Goal: Transaction & Acquisition: Purchase product/service

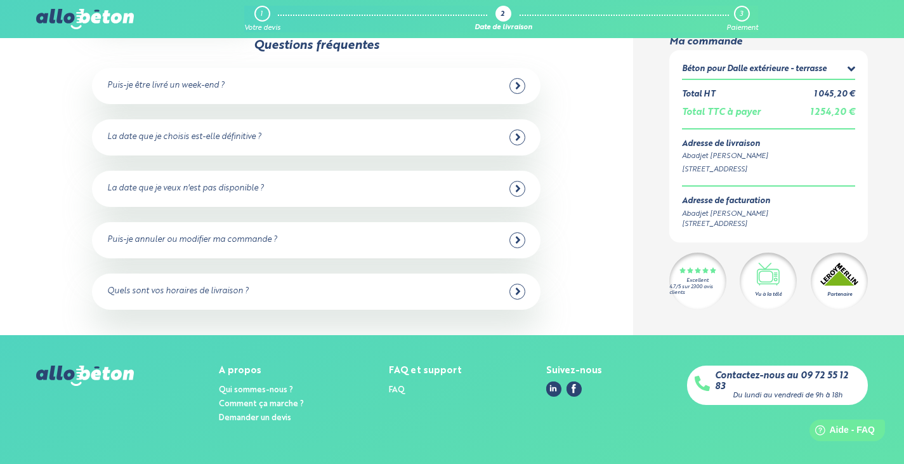
scroll to position [256, 0]
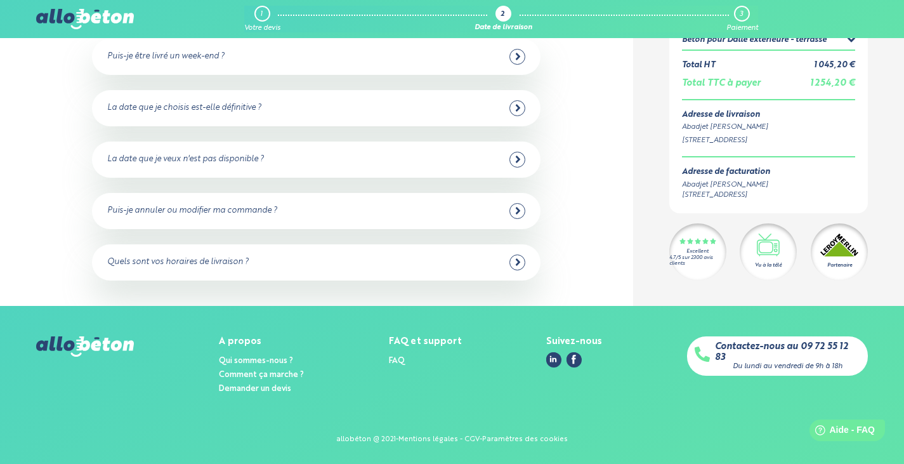
click at [112, 346] on img at bounding box center [85, 346] width 98 height 20
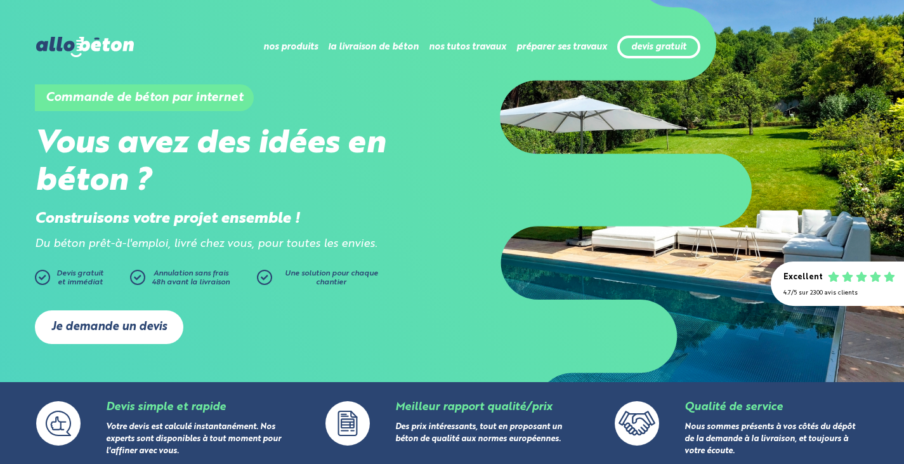
click at [112, 327] on link "Je demande un devis" at bounding box center [109, 327] width 148 height 34
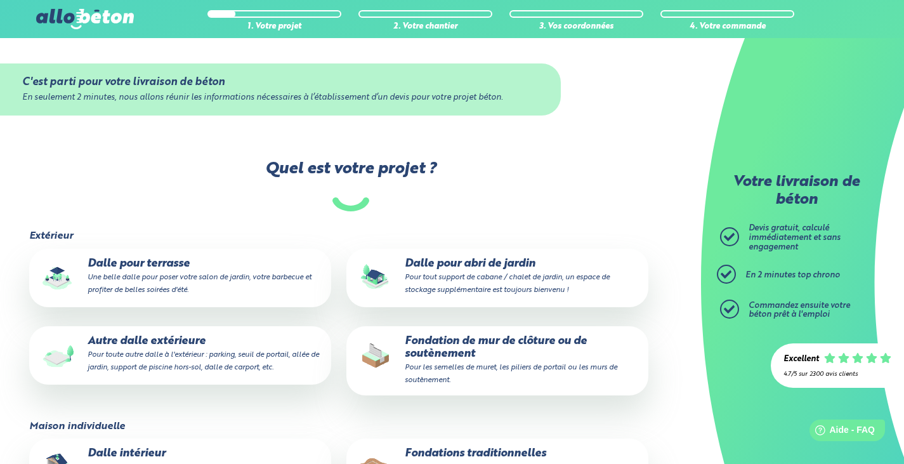
click at [167, 266] on p "Dalle pour terrasse Une belle dalle pour poser votre salon de jardin, votre bar…" at bounding box center [180, 276] width 284 height 39
click at [0, 0] on input "Dalle pour terrasse Une belle dalle pour poser votre salon de jardin, votre bar…" at bounding box center [0, 0] width 0 height 0
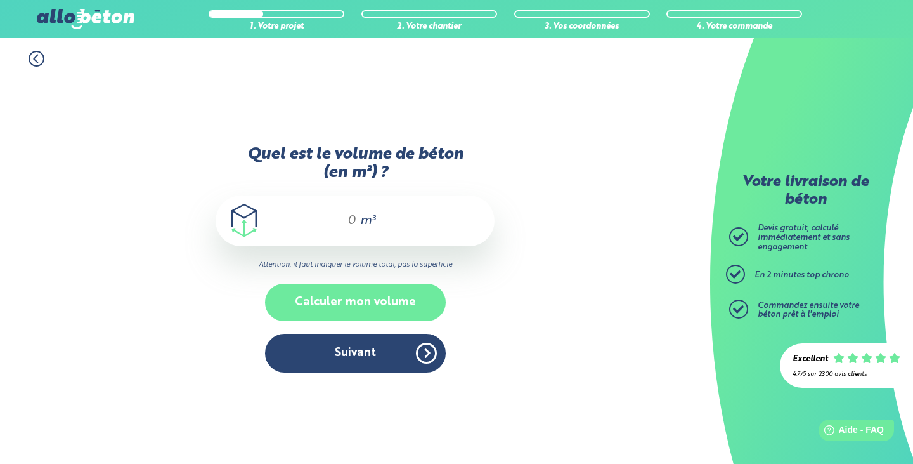
click at [356, 302] on button "Calculer mon volume" at bounding box center [355, 301] width 181 height 37
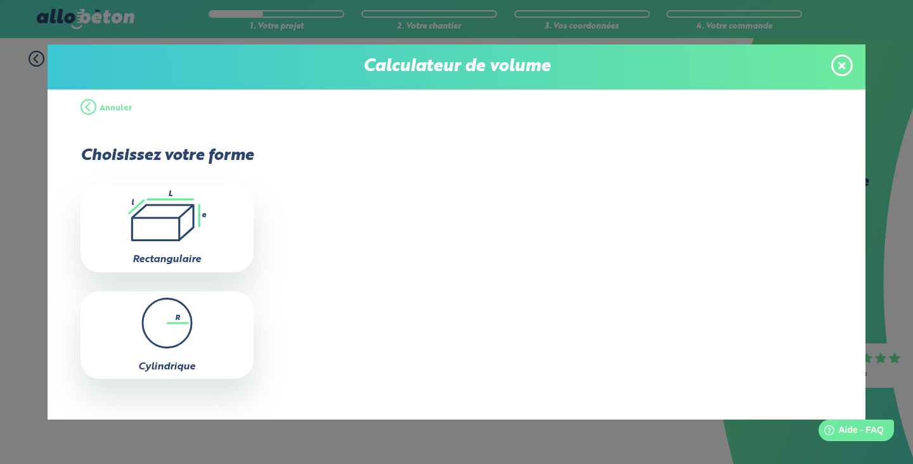
click at [188, 229] on icon ".icon-calc-rectanglea{fill:none;stroke-linecap:round;stroke-width:3px;stroke:#6…" at bounding box center [167, 215] width 160 height 51
type input "0"
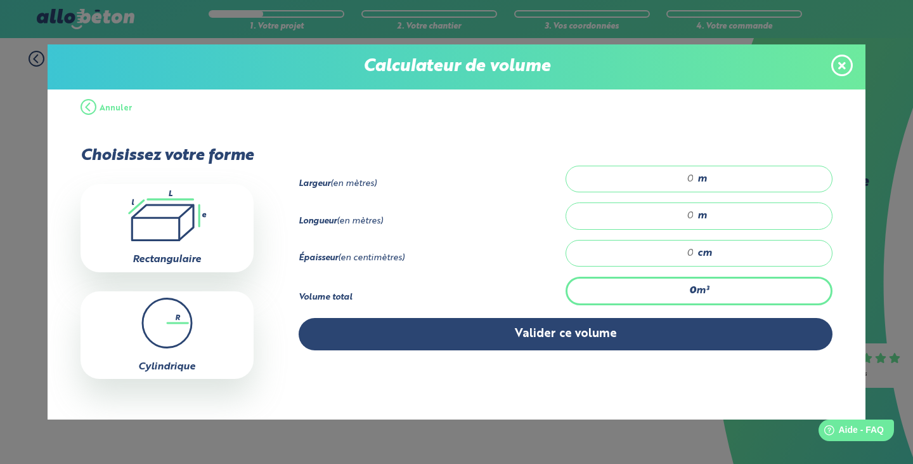
click at [698, 175] on span "m" at bounding box center [703, 178] width 10 height 11
click at [698, 216] on span "m" at bounding box center [703, 215] width 10 height 11
click at [687, 174] on input "10" at bounding box center [636, 179] width 115 height 13
type input "1"
type input "3.10"
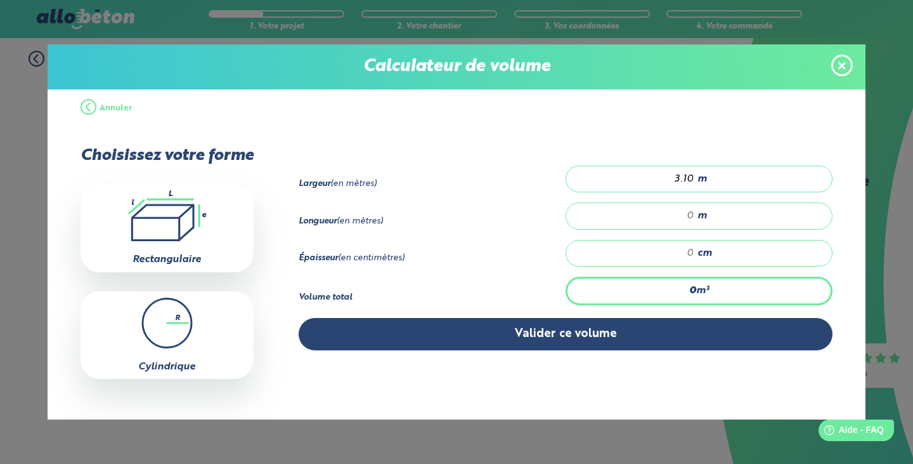
click at [684, 213] on input "number" at bounding box center [636, 215] width 115 height 13
type input "10"
click at [686, 255] on input "number" at bounding box center [636, 253] width 115 height 13
type input "0.62"
type input "20"
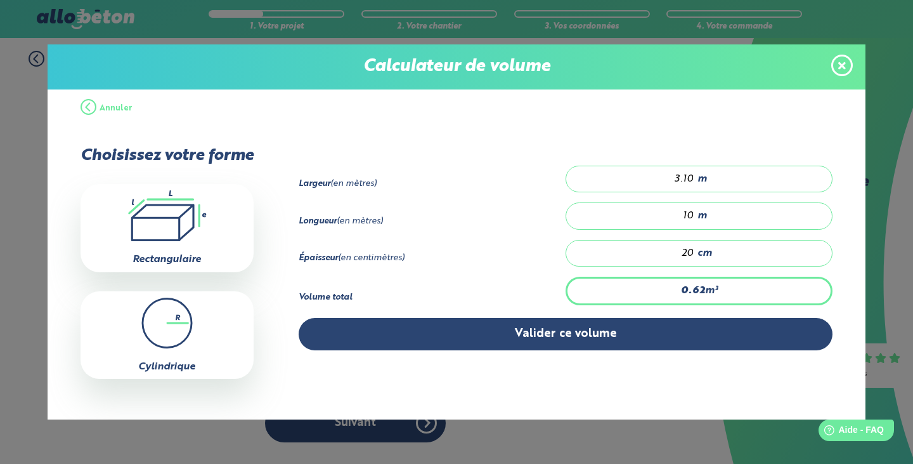
type input "6.2"
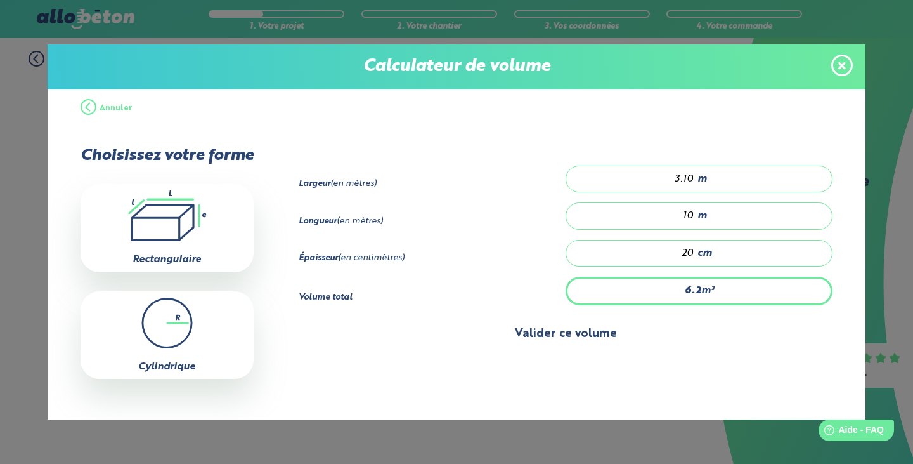
type input "20"
click at [558, 335] on button "Valider ce volume" at bounding box center [566, 334] width 535 height 32
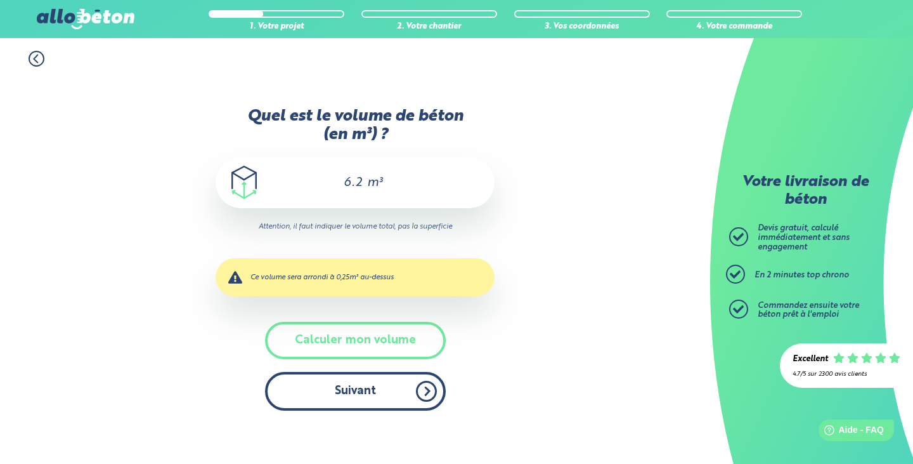
click at [344, 391] on button "Suivant" at bounding box center [355, 391] width 181 height 39
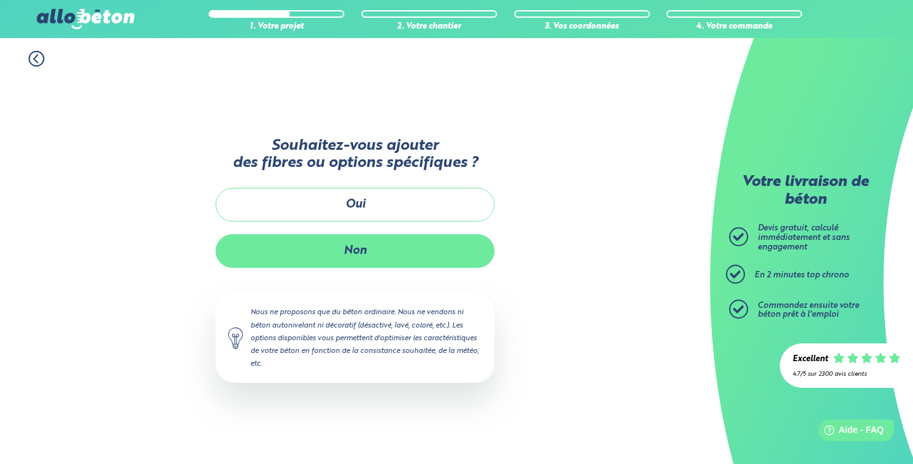
click at [344, 254] on button "Non" at bounding box center [355, 251] width 279 height 34
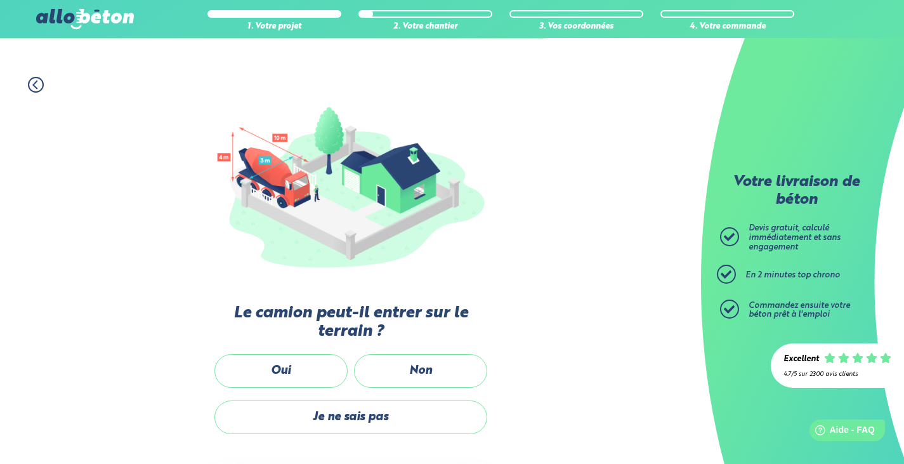
scroll to position [190, 0]
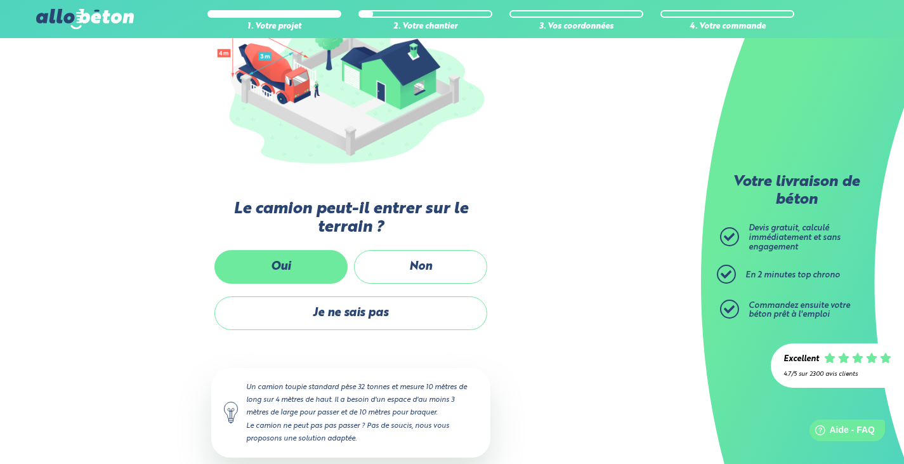
click at [289, 264] on label "Oui" at bounding box center [280, 267] width 133 height 34
click at [0, 0] on input "Oui" at bounding box center [0, 0] width 0 height 0
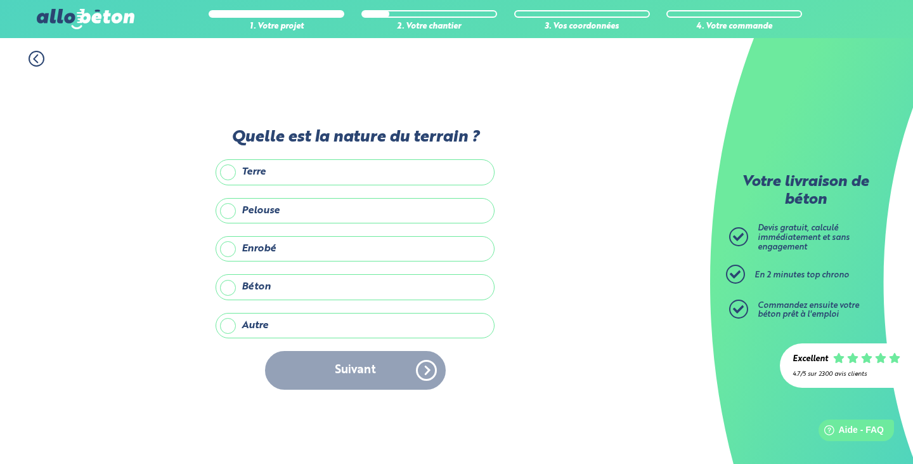
click at [230, 173] on label "Terre" at bounding box center [355, 171] width 279 height 25
click at [0, 0] on input "Terre" at bounding box center [0, 0] width 0 height 0
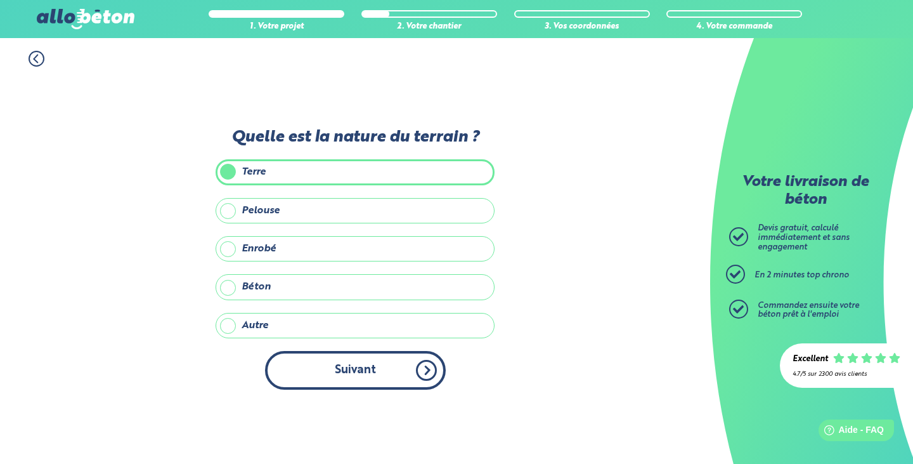
click at [337, 374] on button "Suivant" at bounding box center [355, 370] width 181 height 39
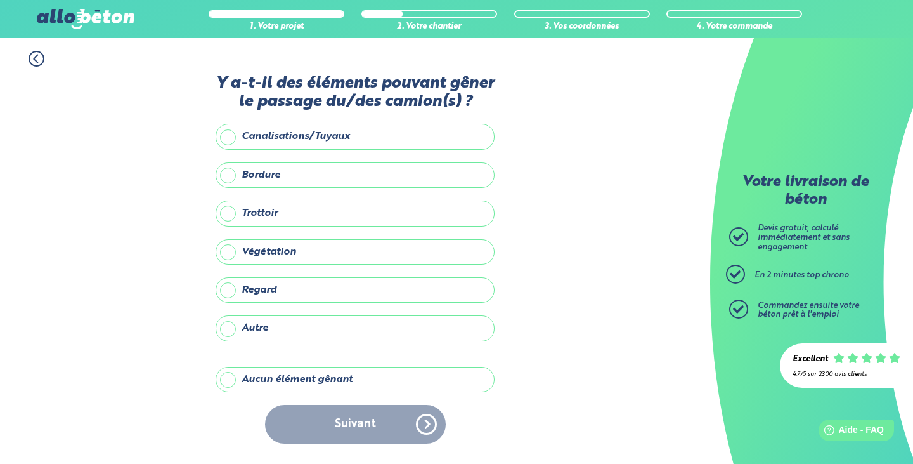
click at [228, 375] on label "Aucun élément gênant" at bounding box center [355, 379] width 279 height 25
click at [0, 0] on input "Aucun élément gênant" at bounding box center [0, 0] width 0 height 0
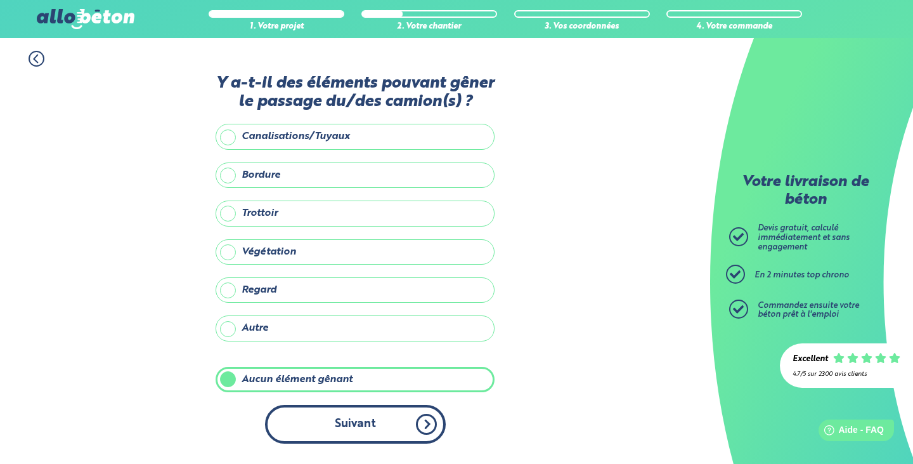
click at [339, 427] on button "Suivant" at bounding box center [355, 424] width 181 height 39
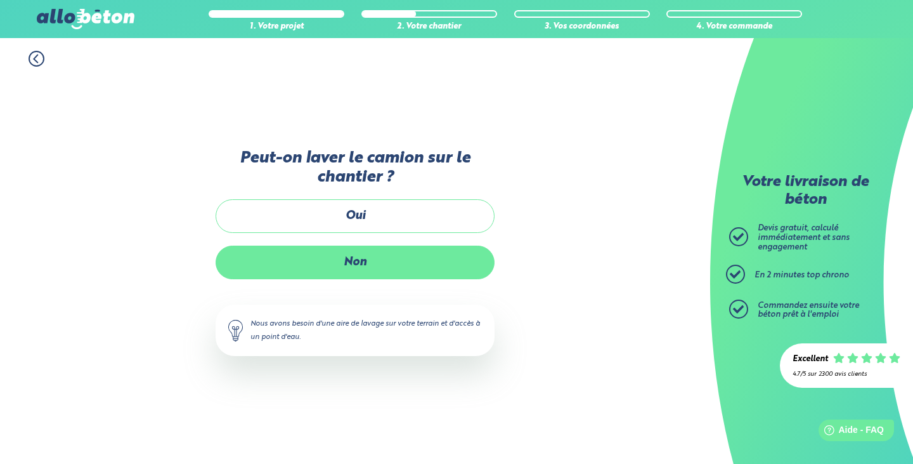
click at [341, 264] on label "Non" at bounding box center [355, 262] width 279 height 34
click at [0, 0] on input "Non" at bounding box center [0, 0] width 0 height 0
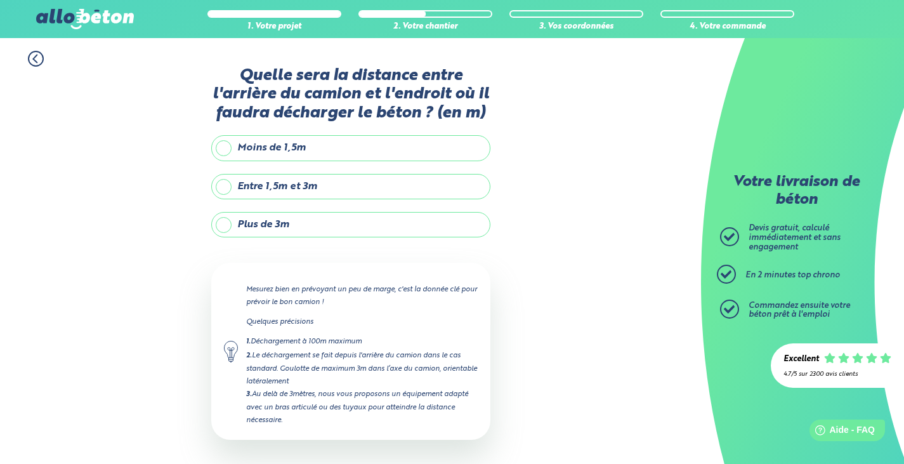
click at [219, 185] on label "Entre 1,5m et 3m" at bounding box center [350, 186] width 279 height 25
click at [0, 0] on input "Entre 1,5m et 3m" at bounding box center [0, 0] width 0 height 0
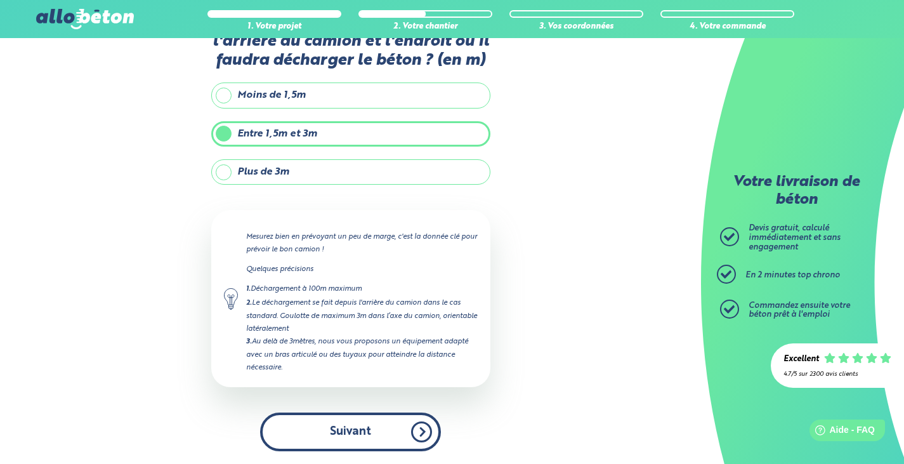
click at [337, 430] on button "Suivant" at bounding box center [350, 431] width 181 height 39
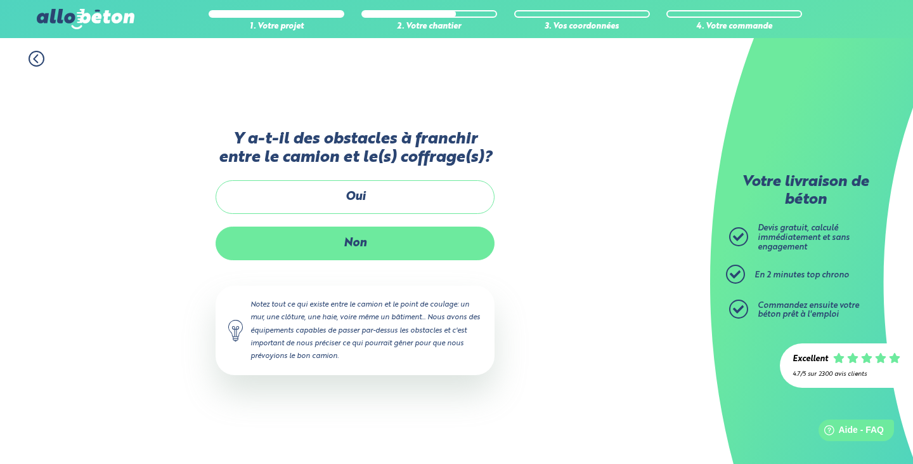
click at [351, 246] on label "Non" at bounding box center [355, 243] width 279 height 34
click at [0, 0] on input "Non" at bounding box center [0, 0] width 0 height 0
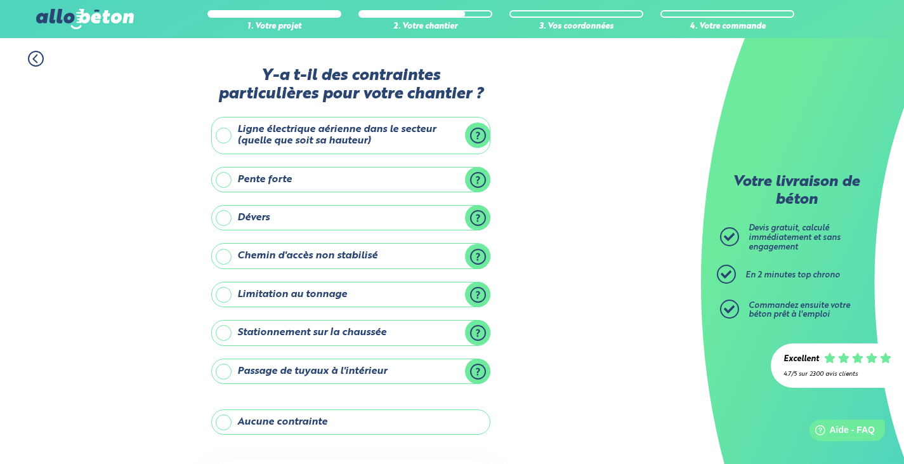
click at [288, 421] on label "Aucune contrainte" at bounding box center [350, 421] width 279 height 25
click at [0, 0] on input "Aucune contrainte" at bounding box center [0, 0] width 0 height 0
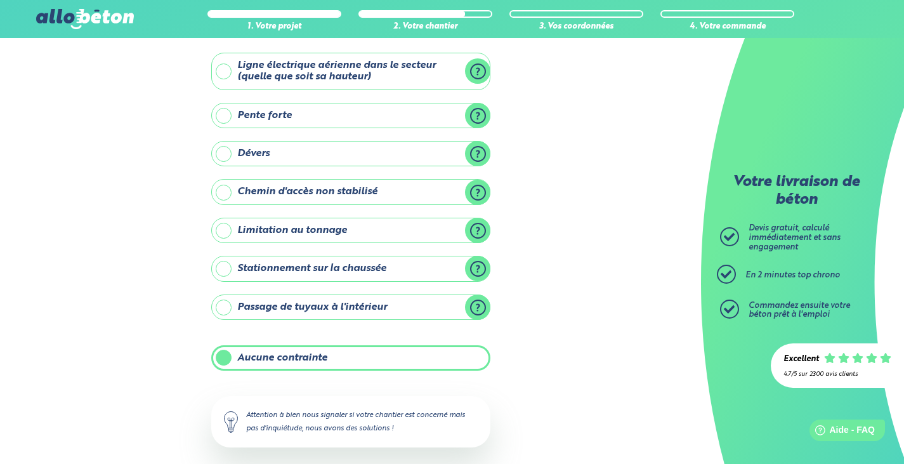
scroll to position [124, 0]
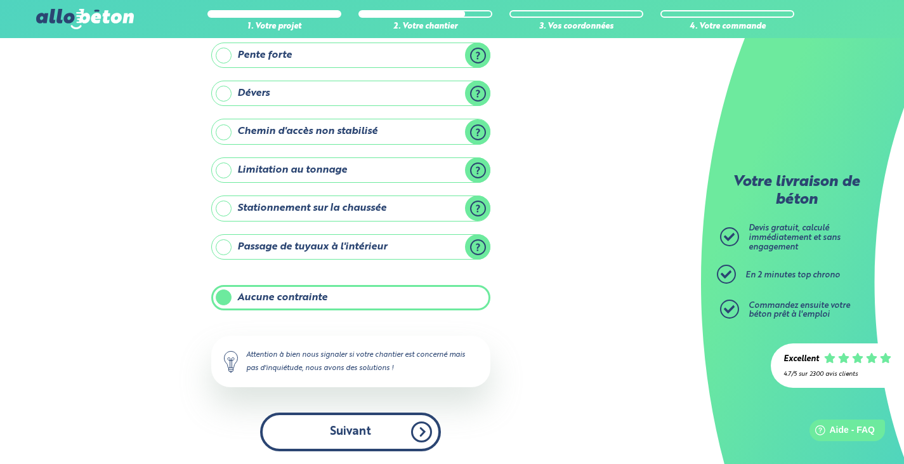
click at [352, 430] on button "Suivant" at bounding box center [350, 431] width 181 height 39
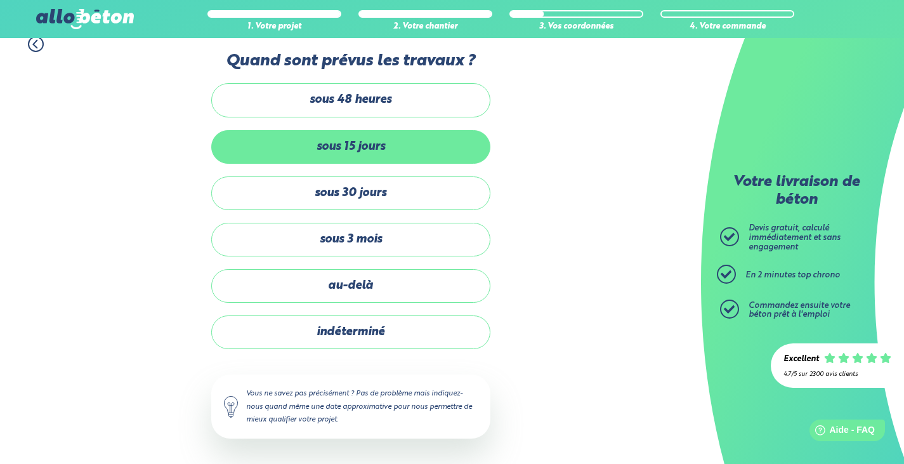
click at [353, 146] on label "sous 15 jours" at bounding box center [350, 147] width 279 height 34
click at [0, 0] on input "sous 15 jours" at bounding box center [0, 0] width 0 height 0
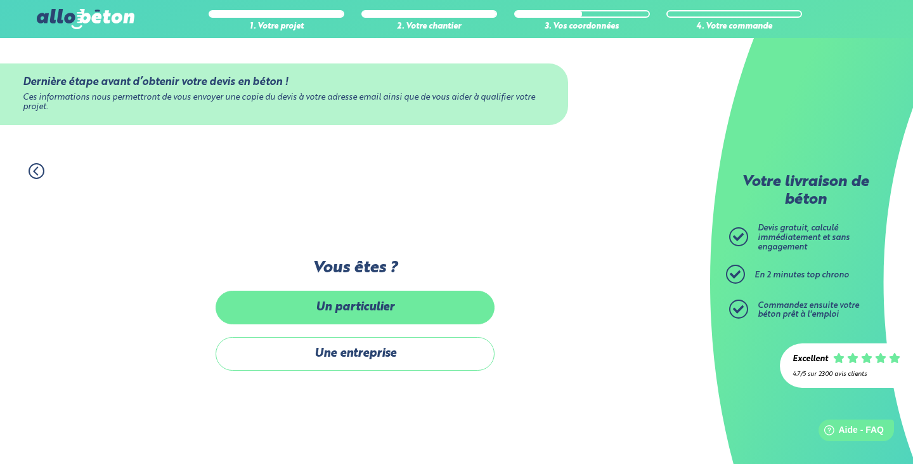
click at [360, 313] on label "Un particulier" at bounding box center [355, 307] width 279 height 34
click at [0, 0] on input "Un particulier" at bounding box center [0, 0] width 0 height 0
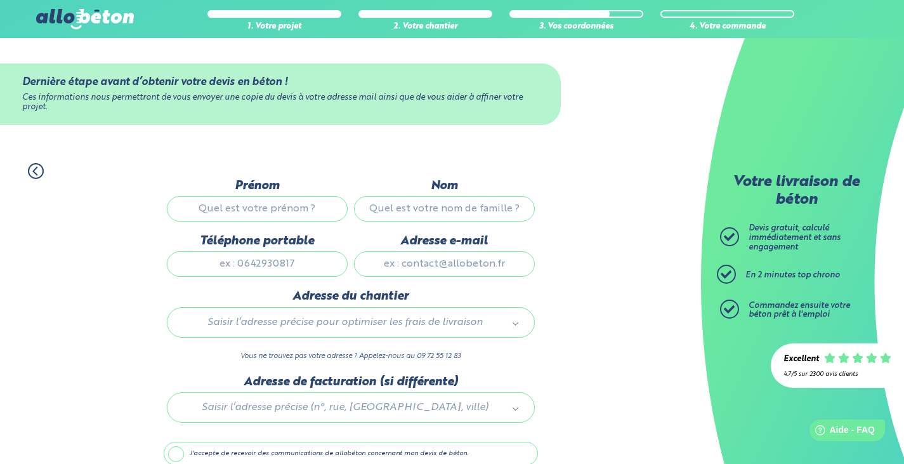
click at [276, 213] on input "Prénom" at bounding box center [257, 208] width 181 height 25
type input "Abadjet Jean-Patrick"
type input "TEMANIN"
type input "0763102042"
type input "temanin225@gmail.com"
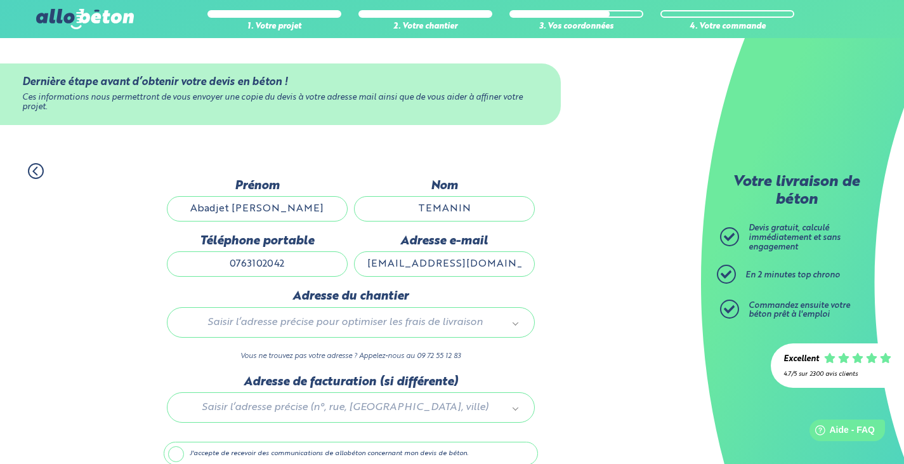
type input "20 Rue cornillat"
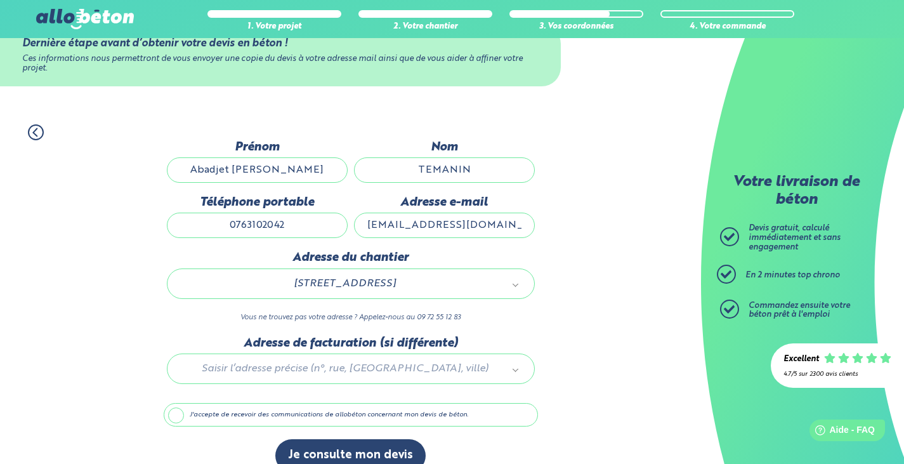
scroll to position [60, 0]
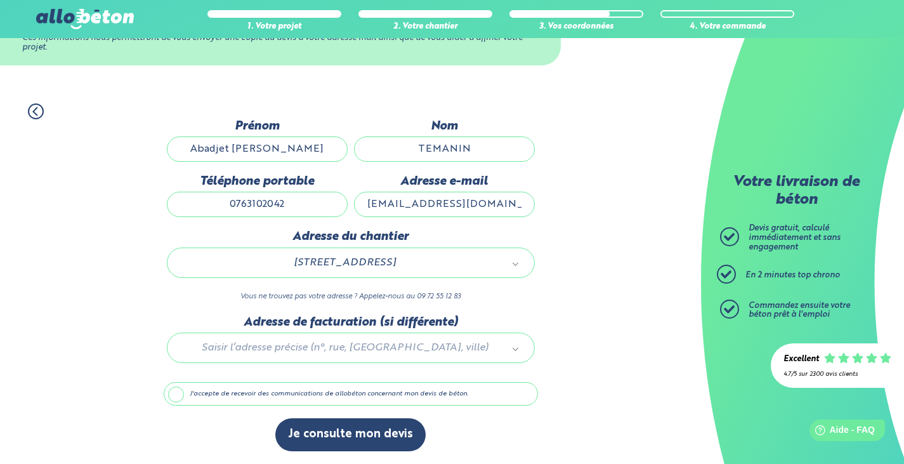
click at [172, 394] on label "J'accepte de recevoir des communications de allobéton concernant mon devis de b…" at bounding box center [351, 394] width 374 height 24
click at [0, 0] on input "J'accepte de recevoir des communications de allobéton concernant mon devis de b…" at bounding box center [0, 0] width 0 height 0
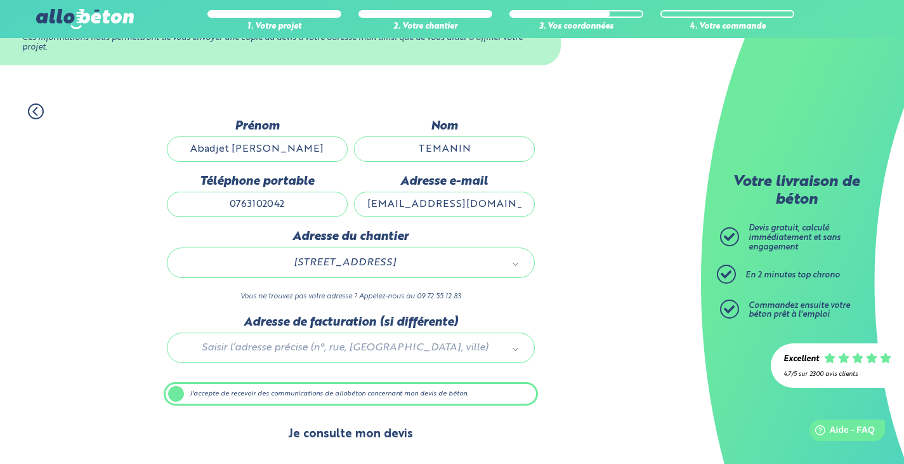
click at [351, 436] on button "Je consulte mon devis" at bounding box center [350, 434] width 150 height 32
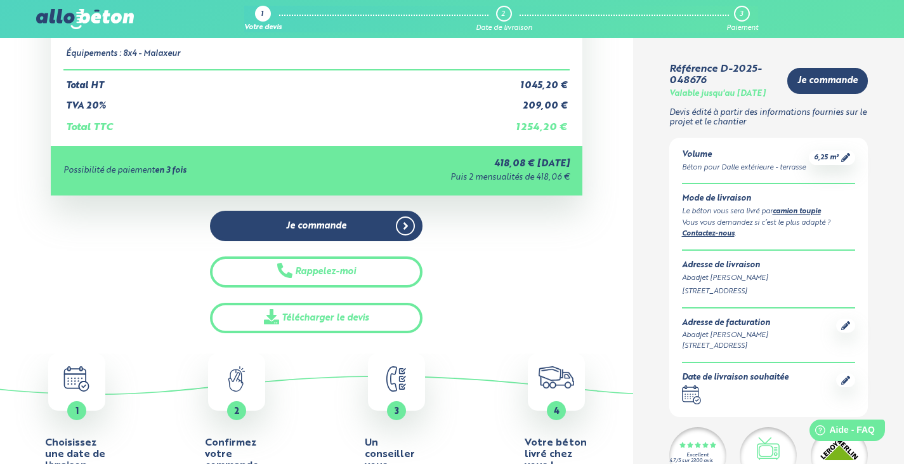
scroll to position [254, 0]
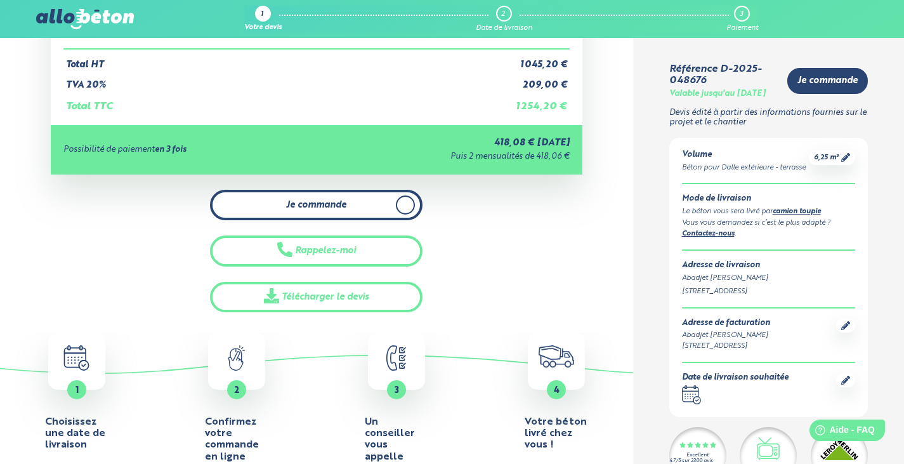
click at [346, 206] on span "Je commande" at bounding box center [316, 205] width 60 height 11
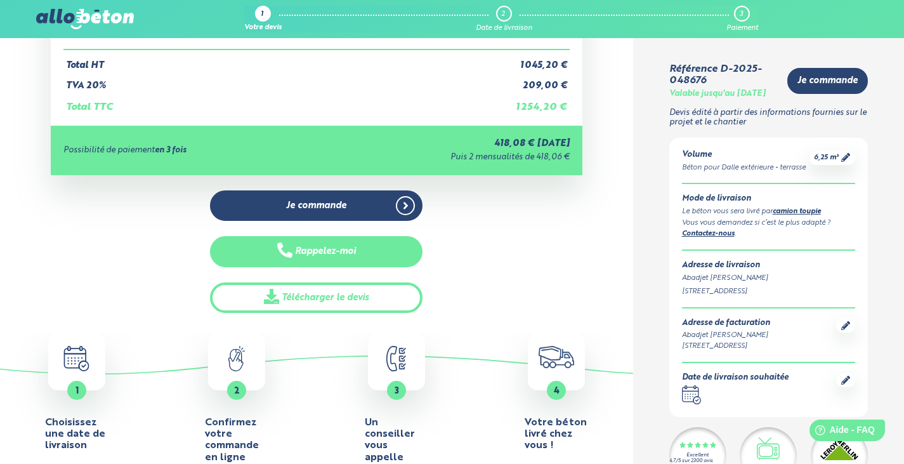
scroll to position [190, 0]
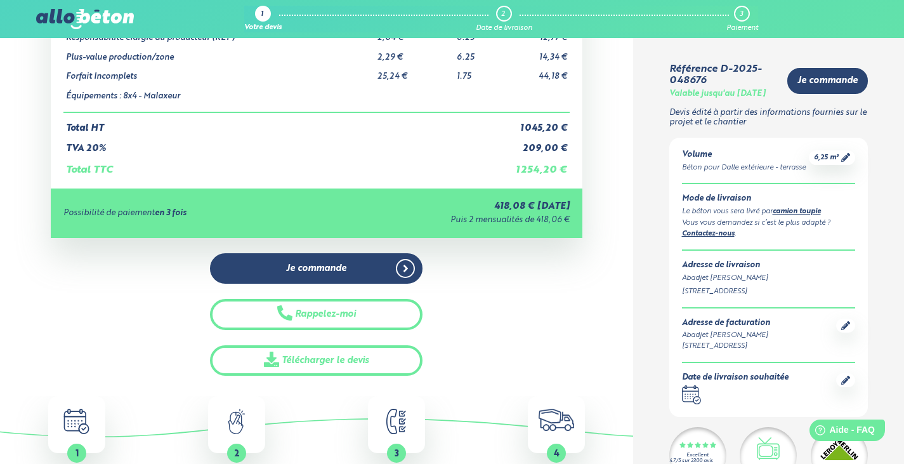
click at [169, 214] on strong "en 3 fois" at bounding box center [171, 213] width 32 height 8
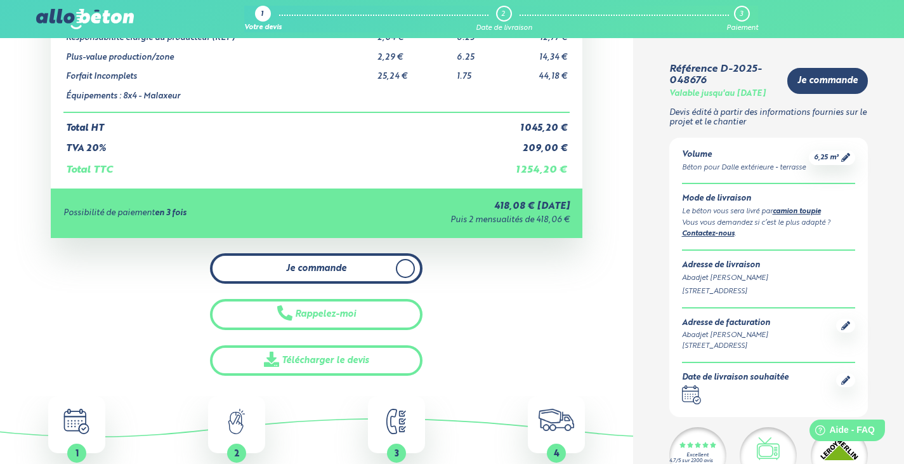
click at [301, 266] on span "Je commande" at bounding box center [316, 268] width 60 height 11
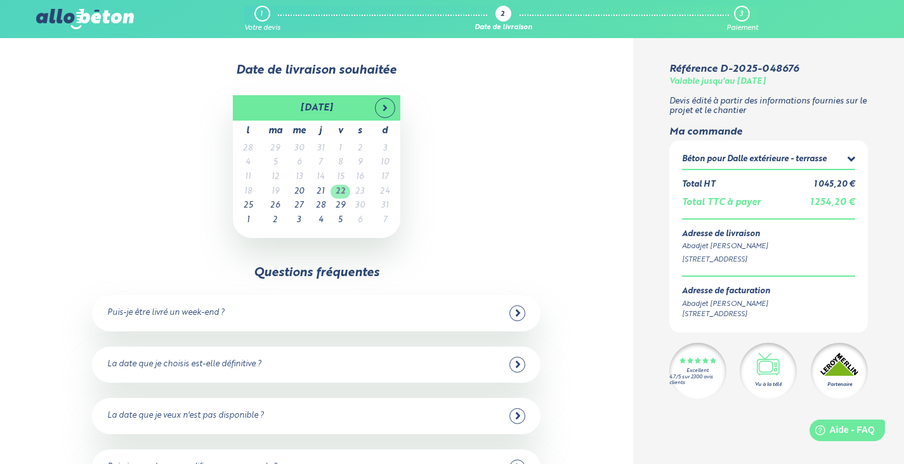
click at [342, 192] on td "22" at bounding box center [340, 192] width 20 height 15
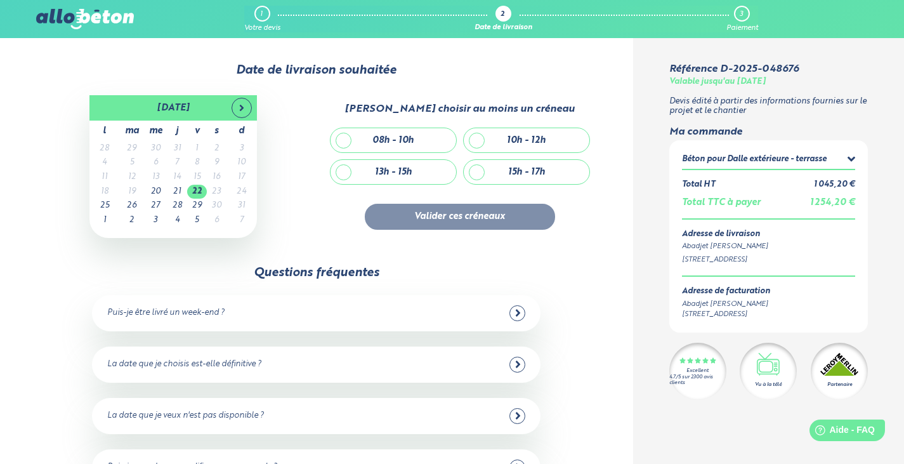
click at [471, 141] on div "10h - 12h" at bounding box center [527, 140] width 126 height 24
checkbox input "true"
click at [468, 219] on button "Valider ces créneaux" at bounding box center [460, 217] width 190 height 26
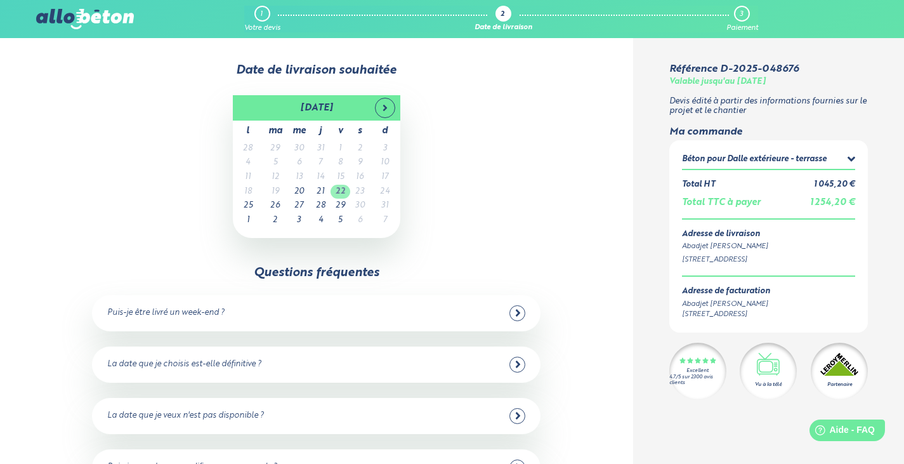
click at [339, 192] on td "22" at bounding box center [340, 192] width 20 height 15
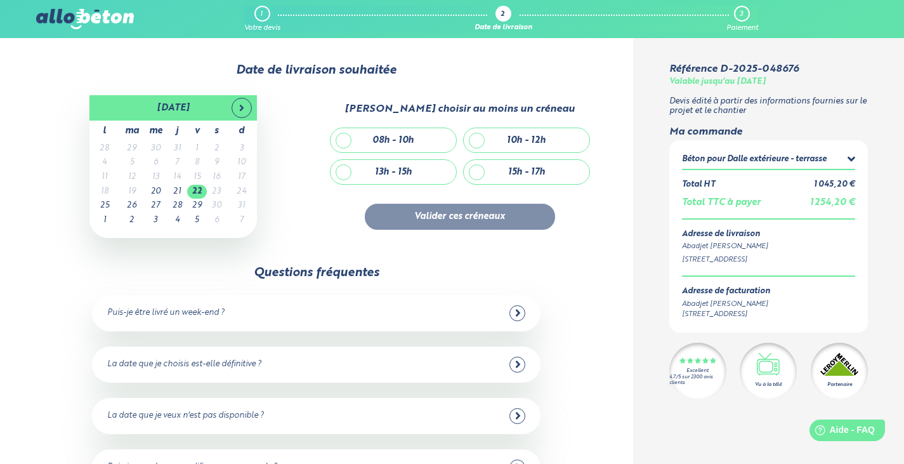
click at [471, 141] on div "10h - 12h" at bounding box center [527, 140] width 126 height 24
checkbox input "true"
click at [452, 215] on button "Valider ces créneaux" at bounding box center [460, 217] width 190 height 26
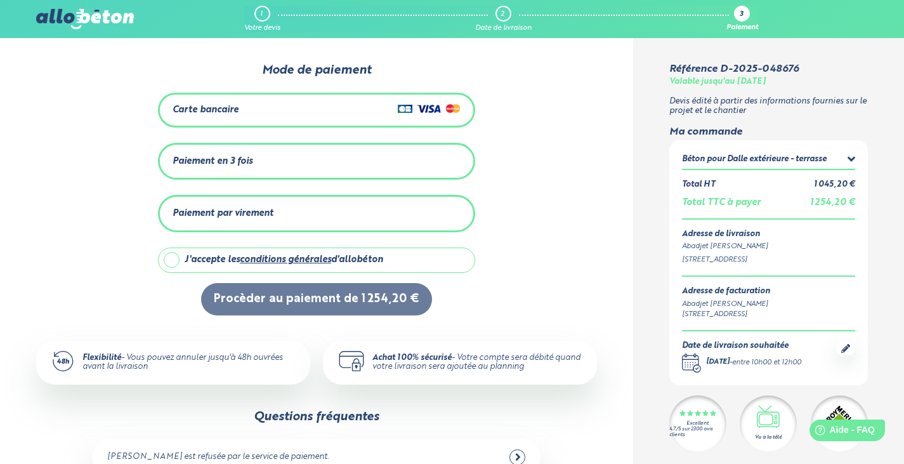
click at [174, 258] on label "J'accepte les conditions générales d'allobéton" at bounding box center [316, 259] width 317 height 25
checkbox input "true"
click at [230, 161] on div "Paiement en 3 fois" at bounding box center [213, 161] width 80 height 11
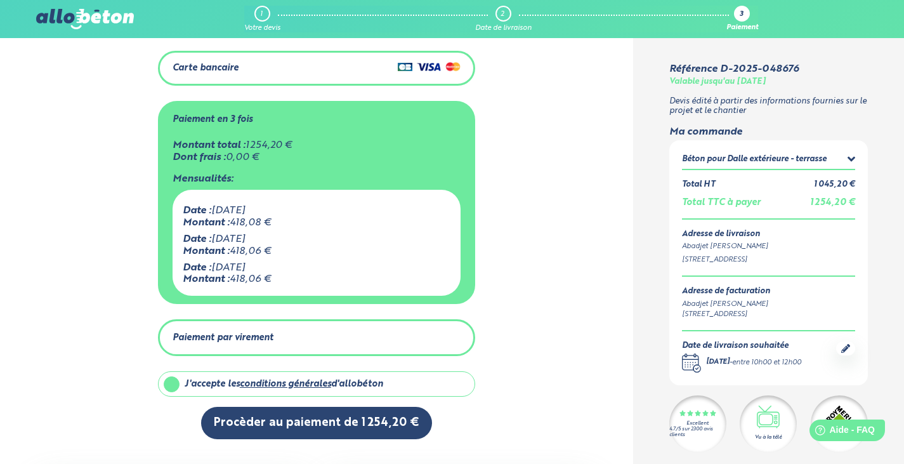
scroll to position [63, 0]
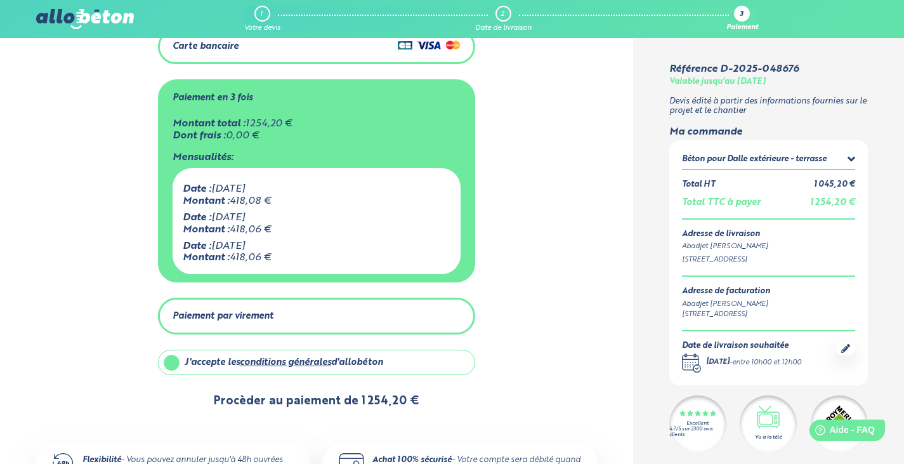
click at [315, 401] on button "Procèder au paiement de 1 254,20 €" at bounding box center [316, 401] width 231 height 32
